Goal: Task Accomplishment & Management: Use online tool/utility

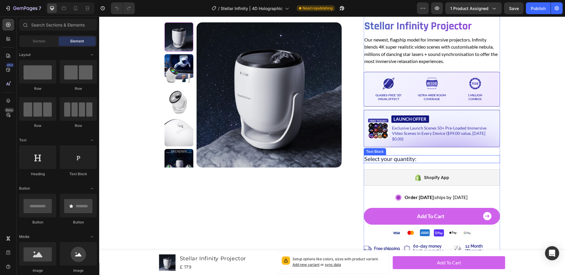
scroll to position [65, 0]
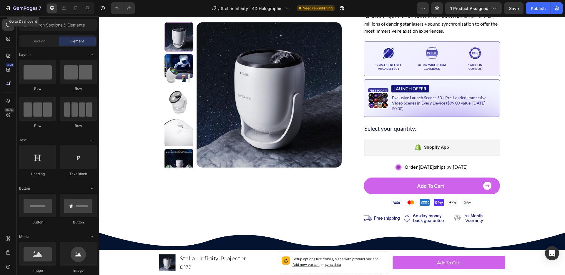
click at [11, 8] on icon "button" at bounding box center [8, 8] width 6 height 6
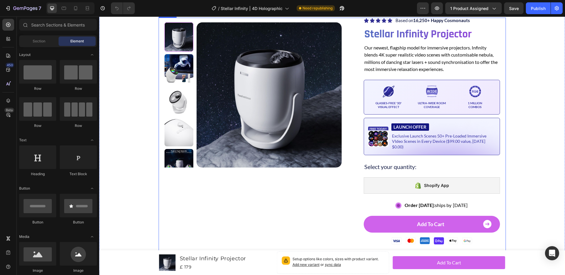
scroll to position [45, 0]
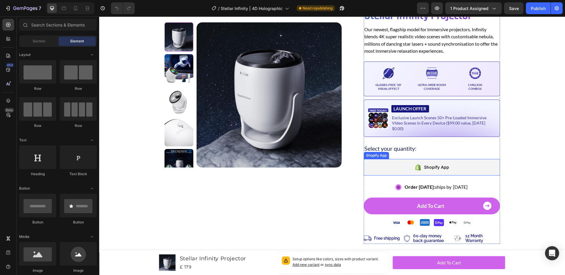
click at [400, 159] on div "Shopify App" at bounding box center [431, 167] width 136 height 16
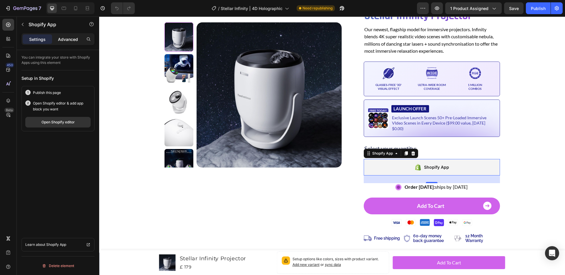
click at [66, 38] on p "Advanced" at bounding box center [68, 39] width 20 height 6
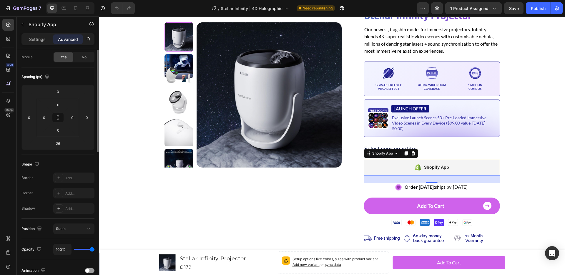
scroll to position [0, 0]
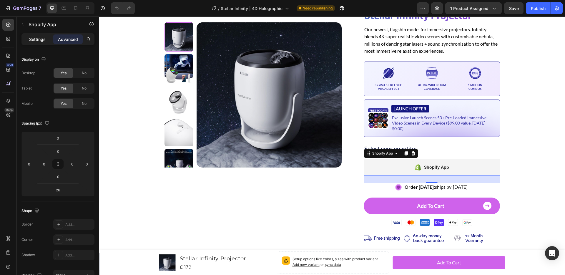
click at [33, 39] on p "Settings" at bounding box center [37, 39] width 16 height 6
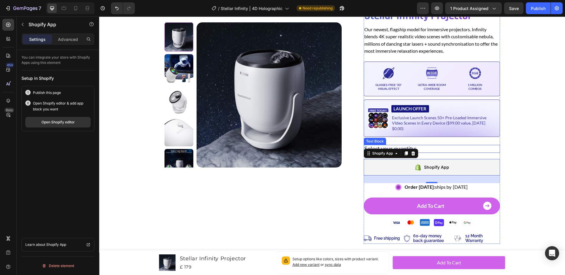
click at [427, 145] on p "Select your quantity:" at bounding box center [431, 148] width 135 height 6
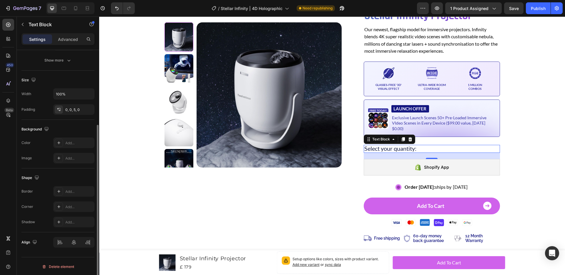
scroll to position [107, 0]
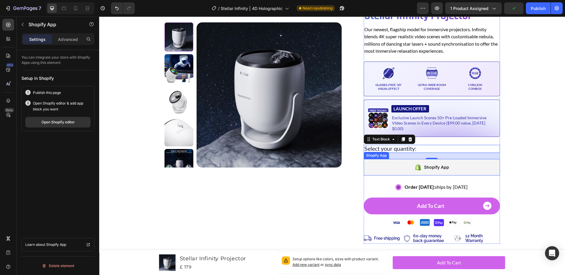
click at [445, 163] on div "Shopify App" at bounding box center [436, 166] width 25 height 7
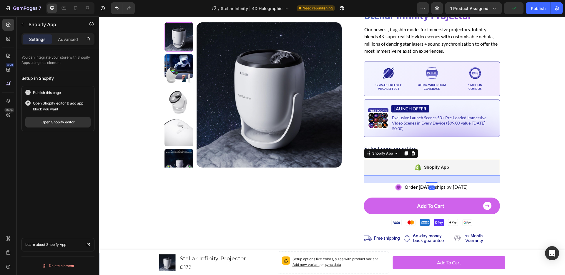
scroll to position [0, 0]
click at [66, 37] on p "Advanced" at bounding box center [68, 39] width 20 height 6
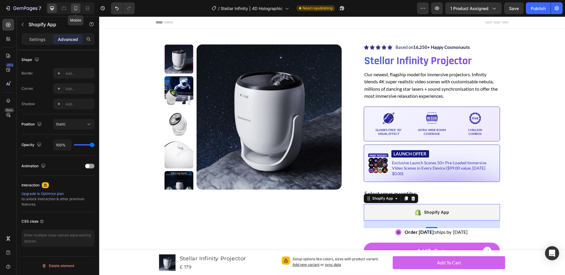
click at [76, 9] on icon at bounding box center [76, 8] width 6 height 6
type input "31"
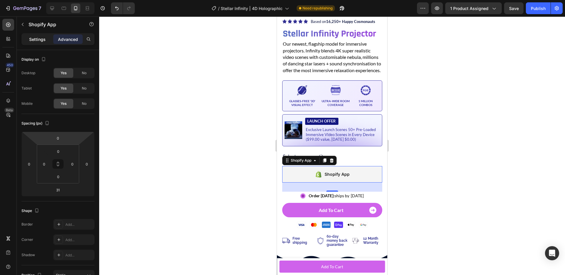
click at [42, 38] on p "Settings" at bounding box center [37, 39] width 16 height 6
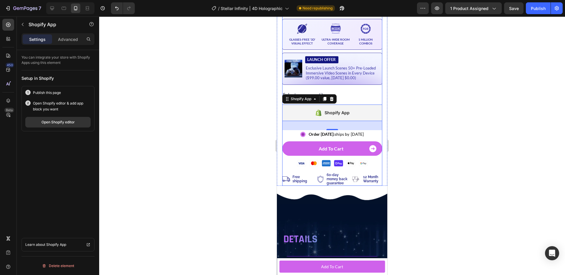
scroll to position [216, 0]
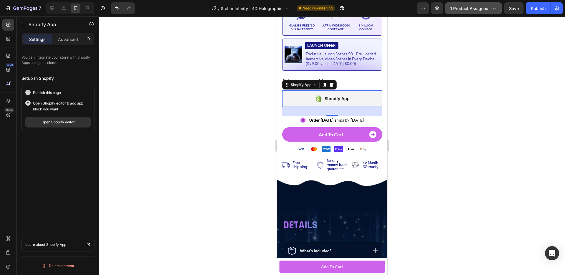
click at [489, 7] on div "1 product assigned" at bounding box center [473, 8] width 46 height 6
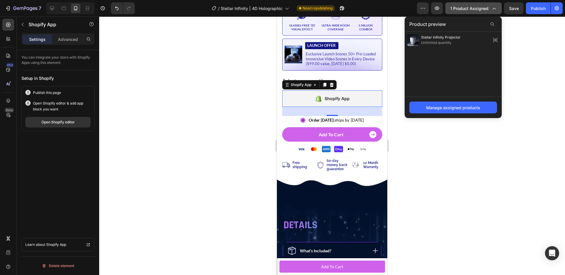
click at [485, 8] on span "1 product assigned" at bounding box center [469, 8] width 38 height 6
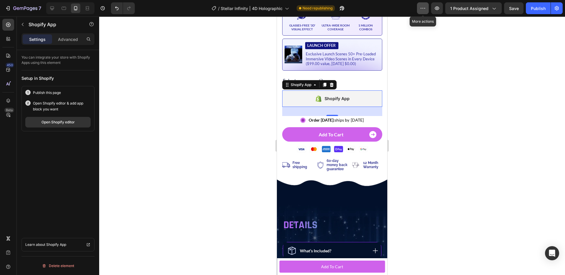
click at [424, 6] on icon "button" at bounding box center [423, 8] width 6 height 6
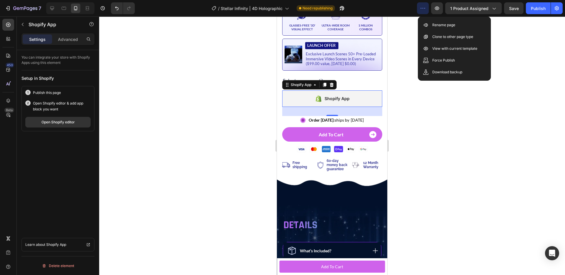
click at [424, 7] on icon "button" at bounding box center [423, 8] width 6 height 6
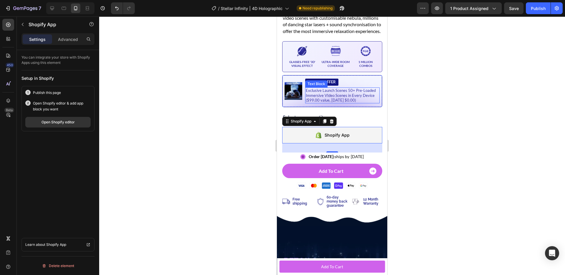
scroll to position [172, 0]
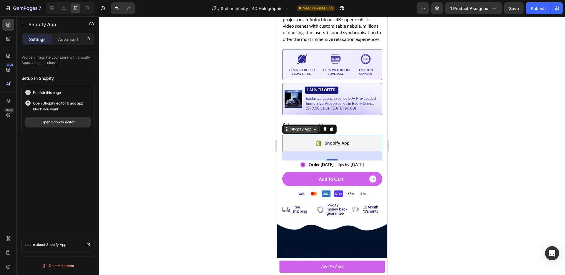
click at [306, 132] on div "Shopify App" at bounding box center [300, 128] width 23 height 5
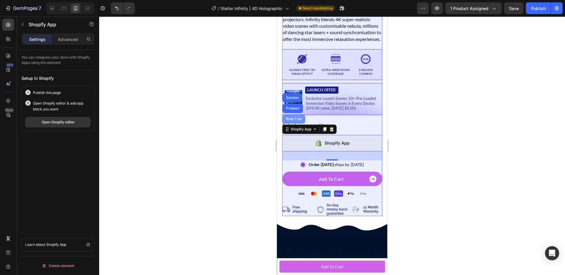
click at [293, 121] on div "Row 1 col" at bounding box center [294, 119] width 18 height 4
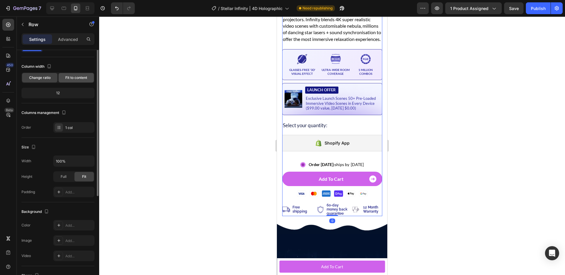
scroll to position [0, 0]
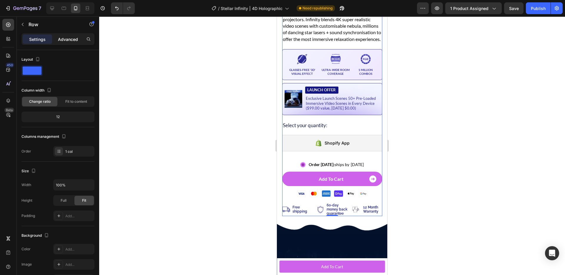
click at [67, 41] on p "Advanced" at bounding box center [68, 39] width 20 height 6
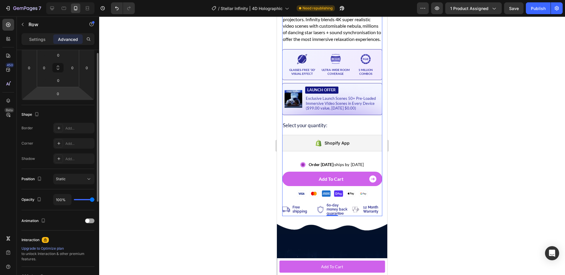
scroll to position [151, 0]
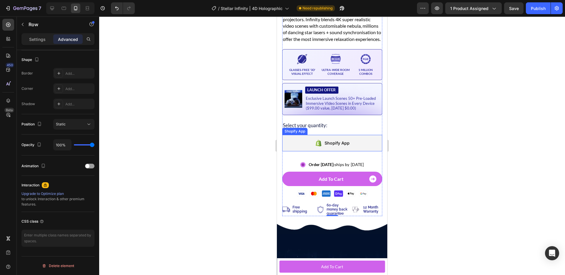
click at [323, 147] on div "Shopify App" at bounding box center [332, 143] width 35 height 8
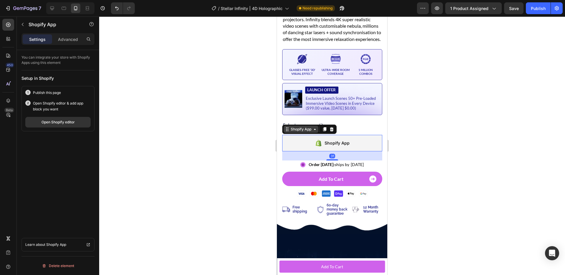
click at [305, 132] on div "Shopify App" at bounding box center [300, 128] width 23 height 5
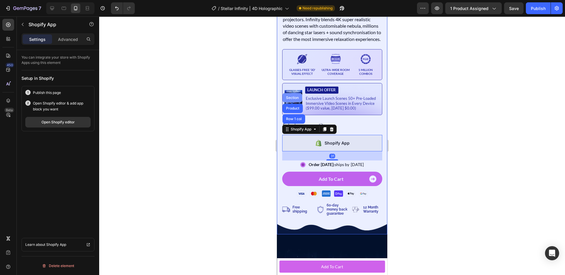
click at [288, 99] on div "Section" at bounding box center [292, 98] width 15 height 4
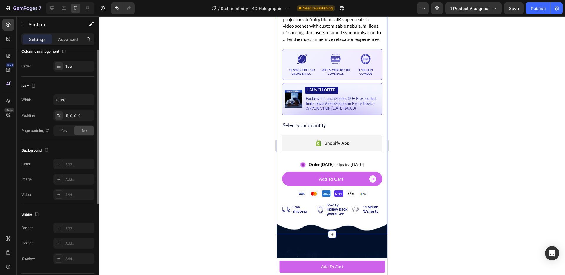
scroll to position [102, 0]
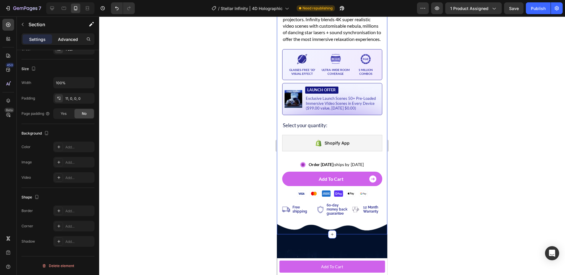
click at [72, 38] on p "Advanced" at bounding box center [68, 39] width 20 height 6
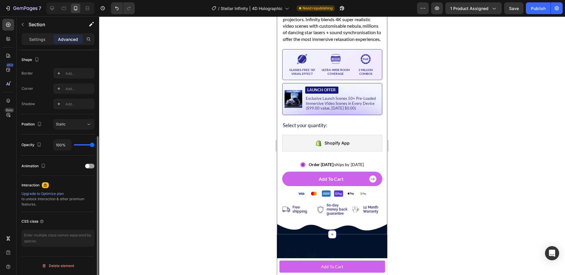
scroll to position [0, 0]
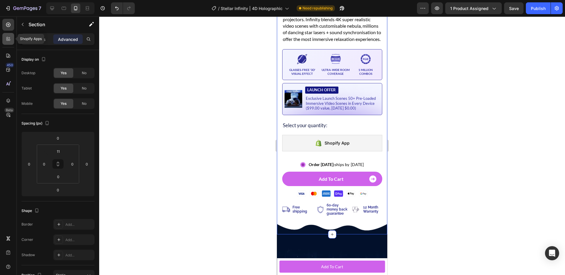
click at [6, 42] on div at bounding box center [8, 39] width 12 height 12
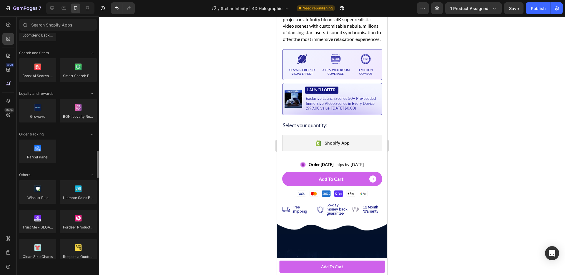
scroll to position [1083, 0]
click at [7, 56] on icon at bounding box center [8, 56] width 6 height 6
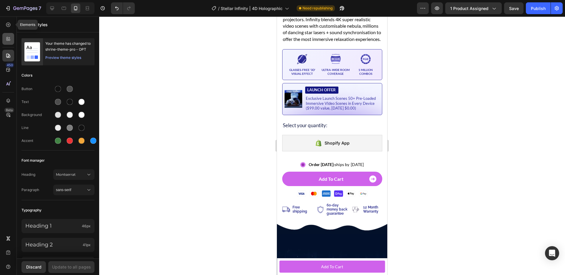
click at [6, 39] on icon at bounding box center [7, 38] width 2 height 2
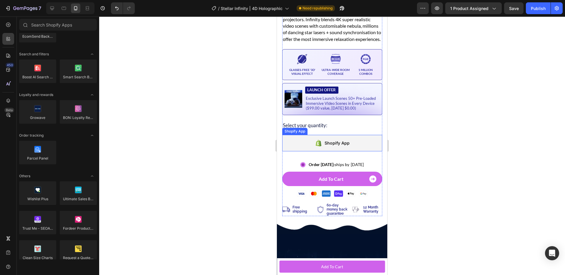
click at [319, 144] on div "Shopify App" at bounding box center [332, 143] width 100 height 16
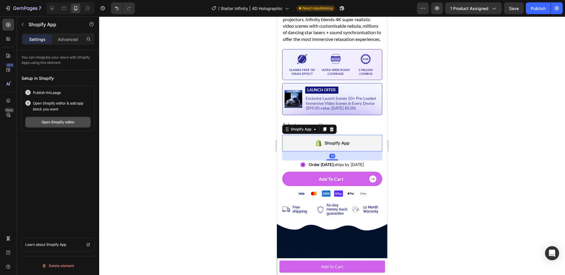
click at [58, 120] on div "Open Shopify editor" at bounding box center [57, 121] width 33 height 5
click at [66, 40] on p "Advanced" at bounding box center [68, 39] width 20 height 6
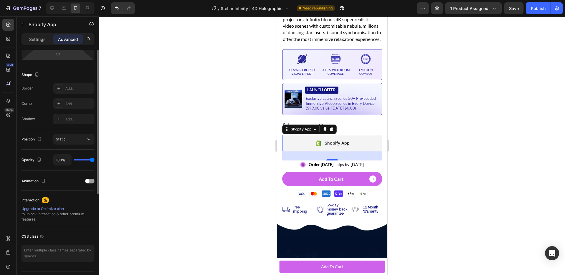
scroll to position [151, 0]
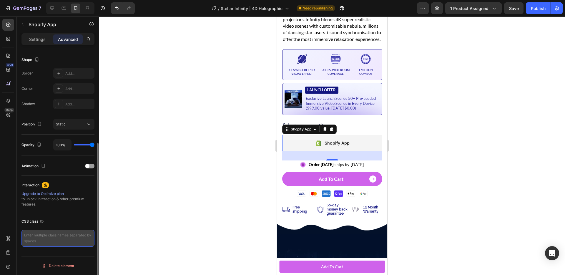
click at [39, 235] on textarea at bounding box center [57, 237] width 73 height 17
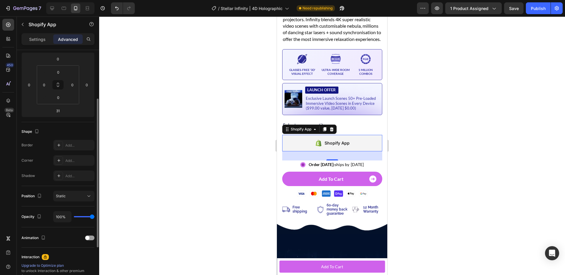
scroll to position [0, 0]
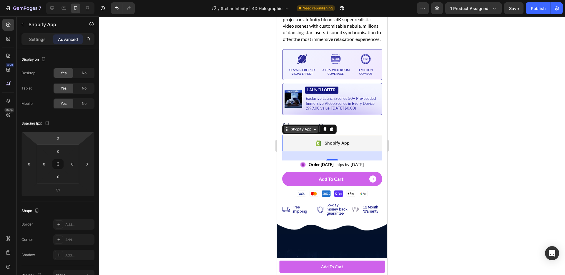
click at [301, 132] on div "Shopify App" at bounding box center [300, 128] width 23 height 5
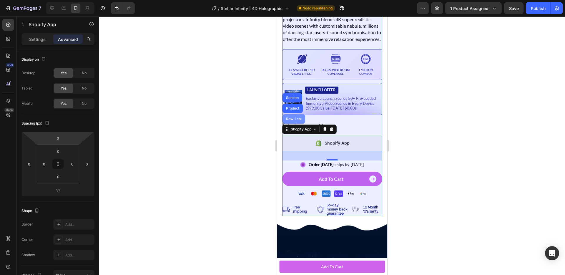
click at [297, 121] on div "Row 1 col" at bounding box center [294, 119] width 18 height 4
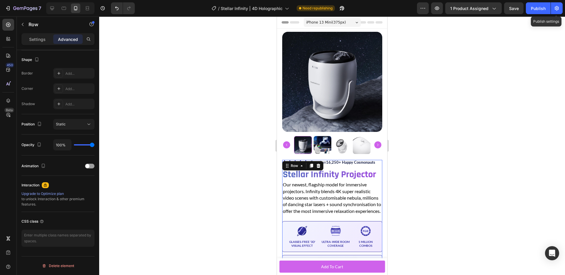
click at [558, 8] on icon "button" at bounding box center [556, 8] width 6 height 6
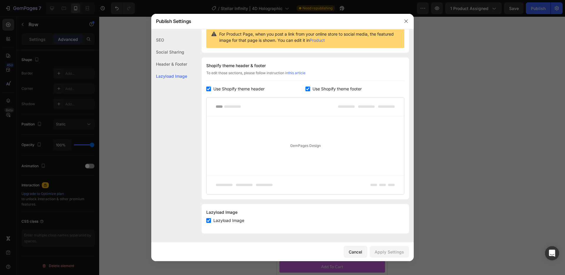
scroll to position [64, 0]
click at [167, 51] on div "Social Sharing" at bounding box center [169, 52] width 36 height 12
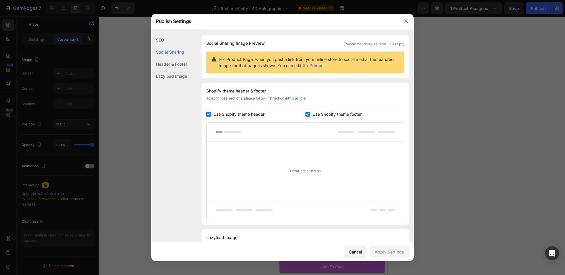
click at [167, 65] on div "Header & Footer" at bounding box center [169, 64] width 36 height 12
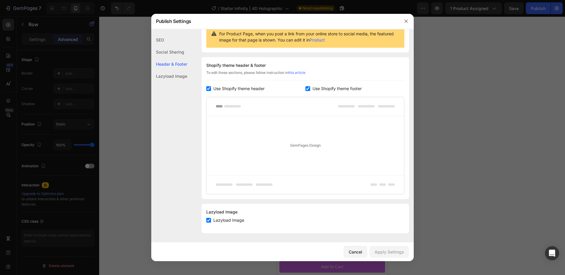
click at [157, 44] on div "SEO" at bounding box center [169, 40] width 36 height 12
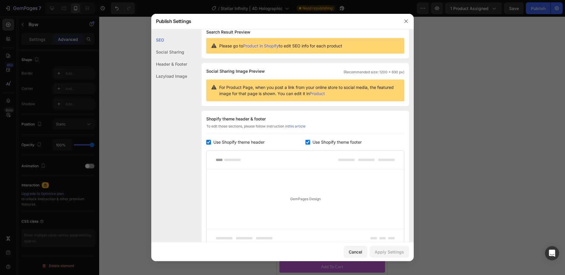
scroll to position [0, 0]
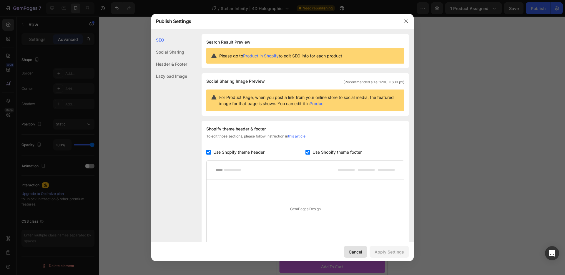
click at [357, 251] on div "Cancel" at bounding box center [355, 251] width 14 height 6
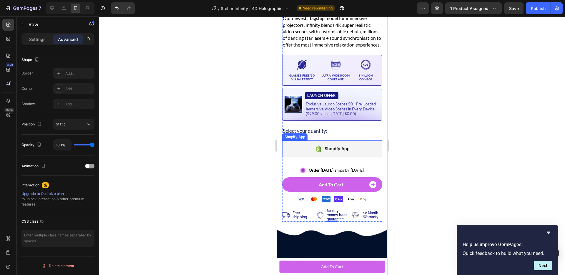
scroll to position [166, 0]
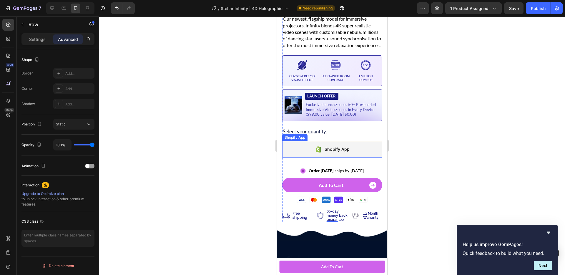
click at [350, 157] on div "Shopify App" at bounding box center [332, 149] width 100 height 16
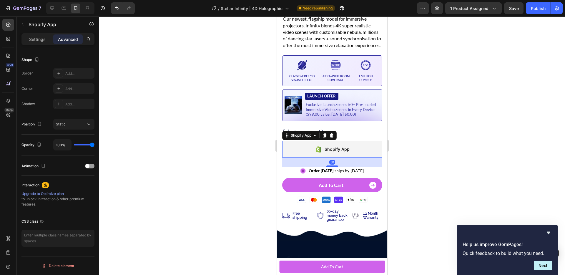
scroll to position [0, 0]
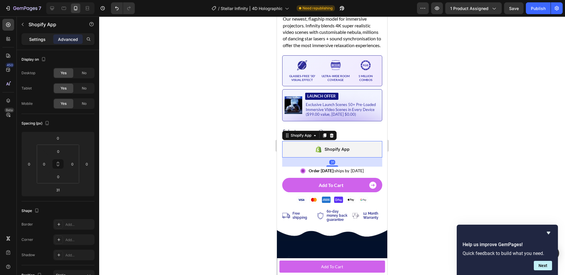
click at [36, 38] on p "Settings" at bounding box center [37, 39] width 16 height 6
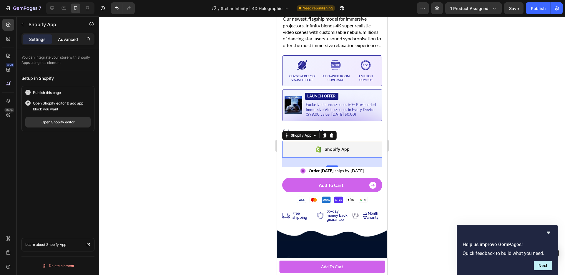
click at [69, 41] on p "Advanced" at bounding box center [68, 39] width 20 height 6
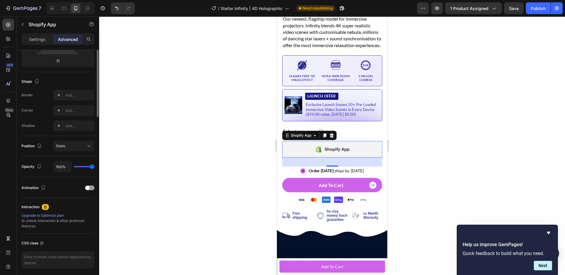
scroll to position [151, 0]
